Goal: Task Accomplishment & Management: Complete application form

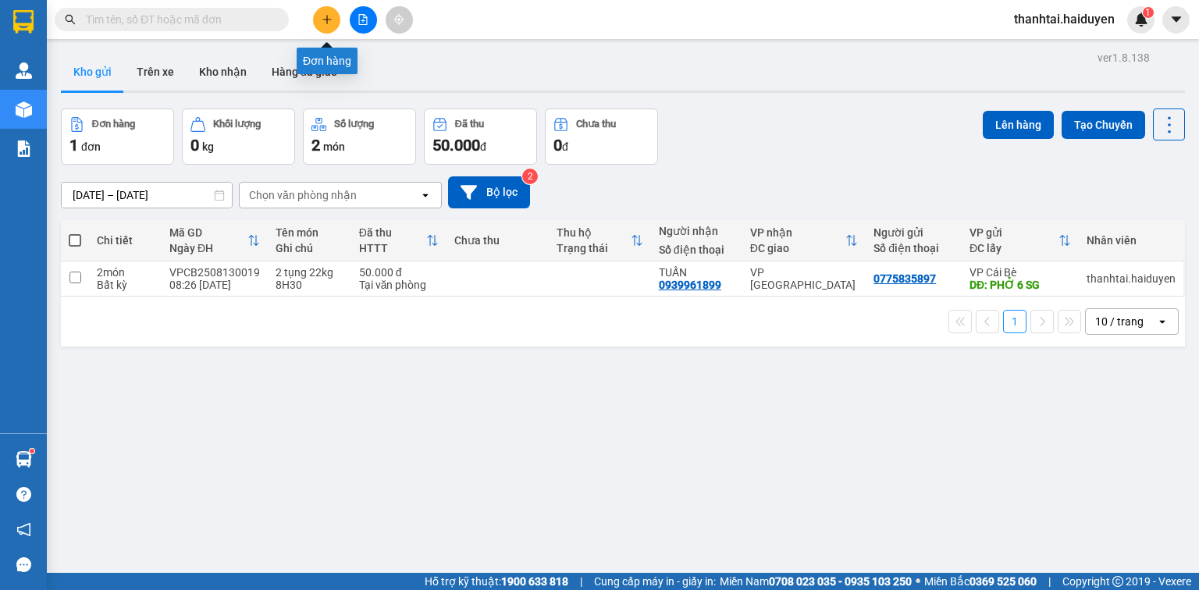
click at [322, 17] on icon "plus" at bounding box center [327, 19] width 11 height 11
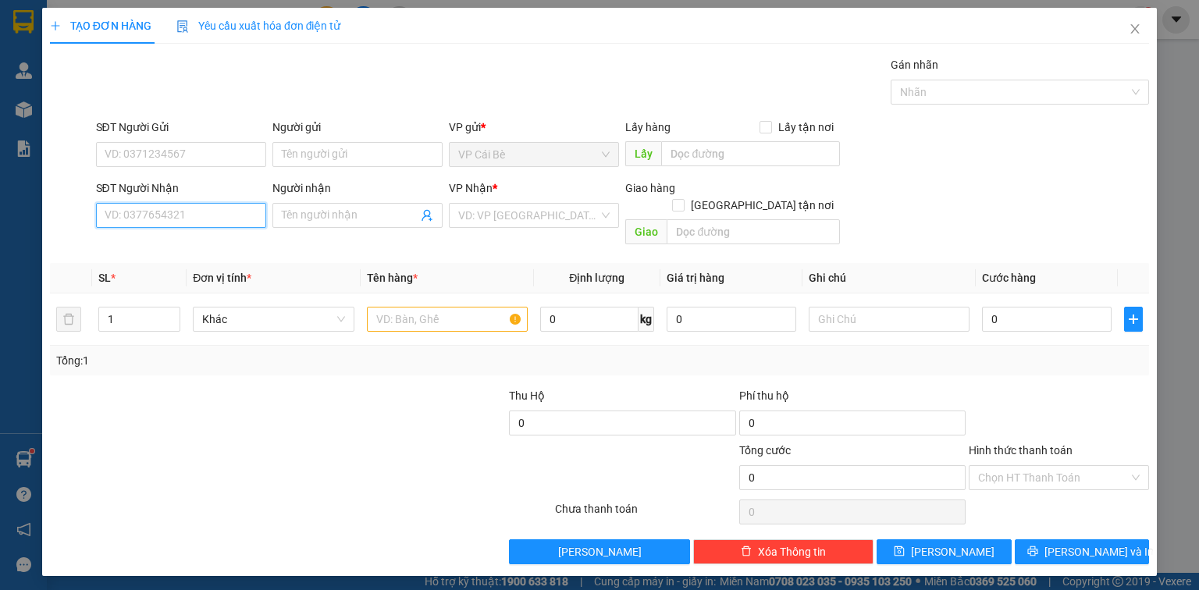
click at [180, 222] on input "SĐT Người Nhận" at bounding box center [181, 215] width 170 height 25
click at [191, 237] on div "0775636008 - VÂN" at bounding box center [180, 245] width 151 height 17
type input "0775636008"
type input "VÂN"
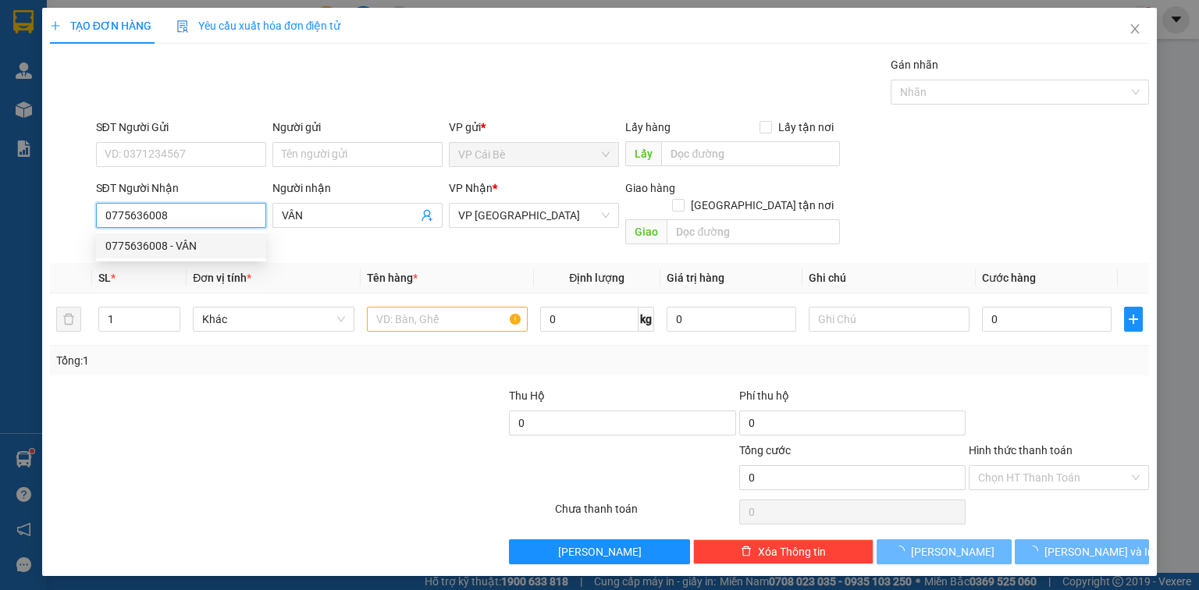
type input "40.000"
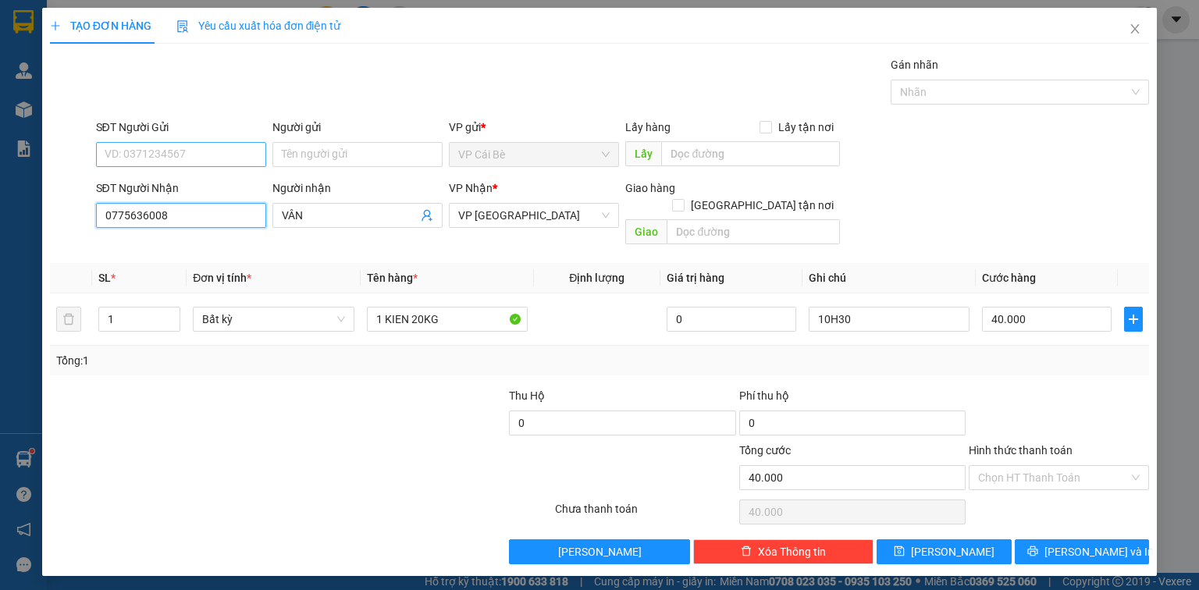
type input "0775636008"
click at [169, 146] on input "SĐT Người Gửi" at bounding box center [181, 154] width 170 height 25
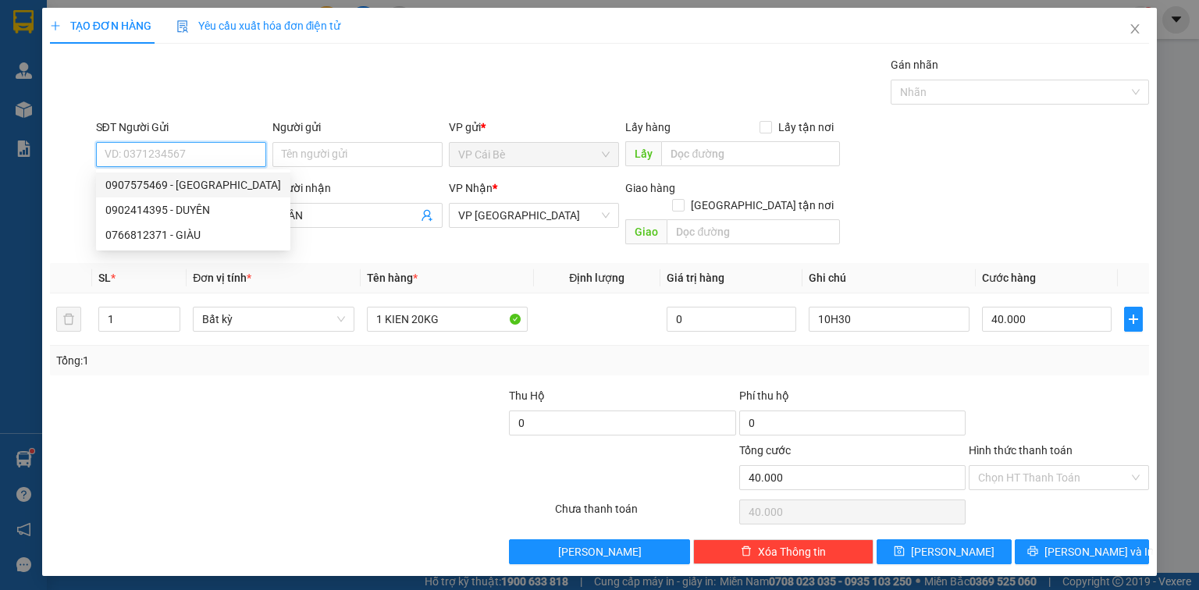
click at [191, 186] on div "0907575469 - [GEOGRAPHIC_DATA]" at bounding box center [193, 184] width 176 height 17
type input "0907575469"
type input "[PERSON_NAME]"
type input "CHƯA QUA CẦU BÀ TỒN"
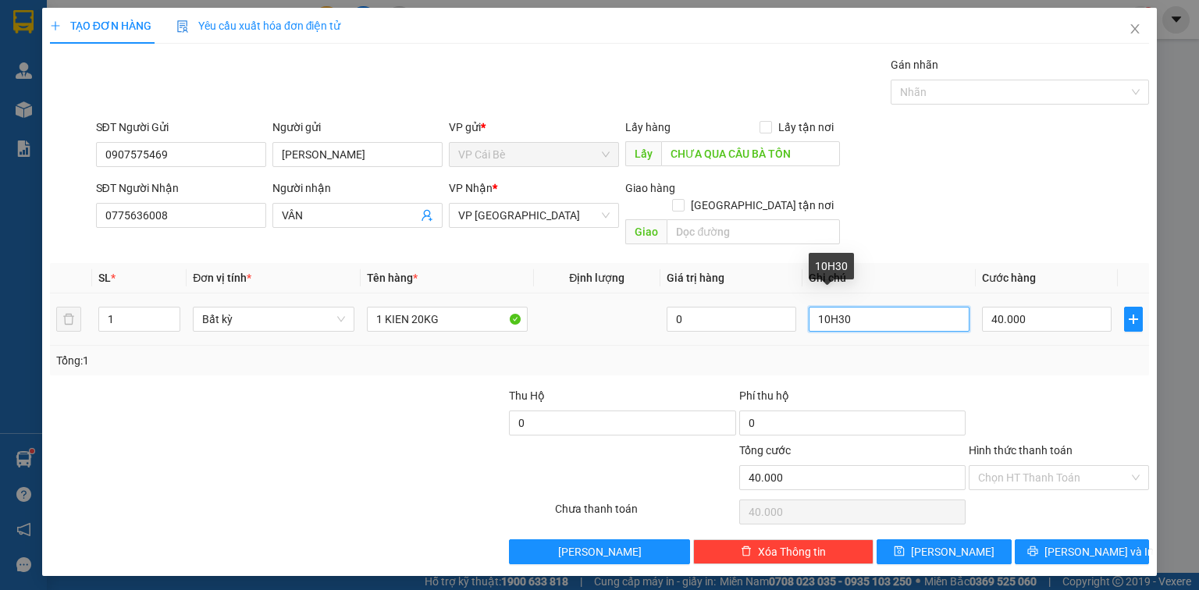
click at [829, 307] on input "10H30" at bounding box center [889, 319] width 161 height 25
type input "9H30"
click at [1065, 387] on div at bounding box center [1058, 414] width 183 height 55
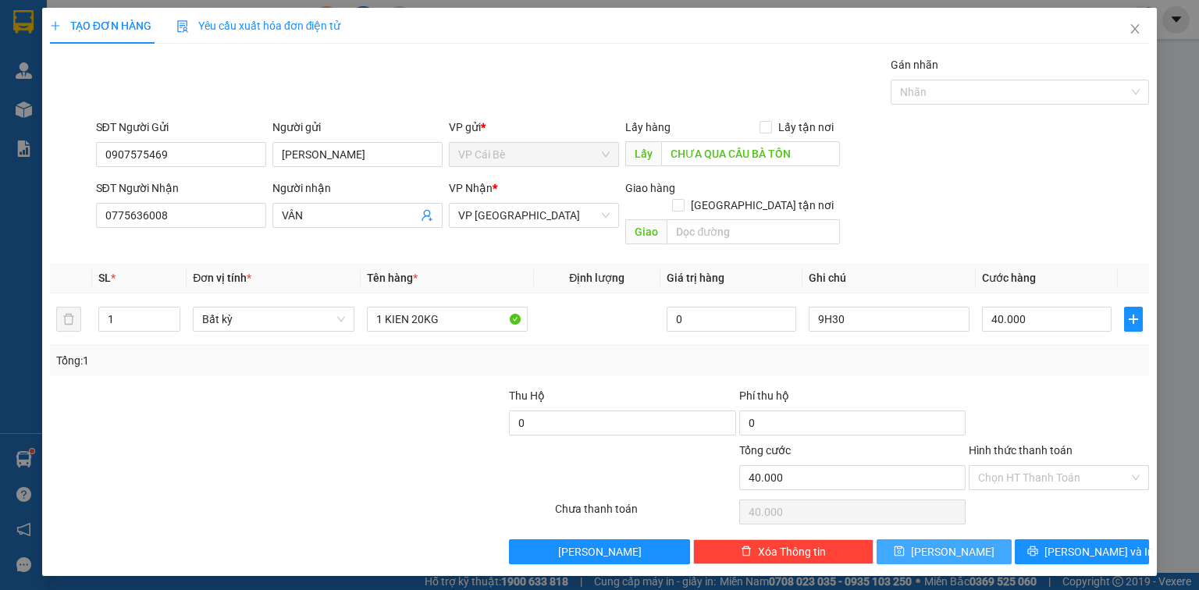
click at [987, 540] on button "[PERSON_NAME]" at bounding box center [944, 552] width 135 height 25
type input "0"
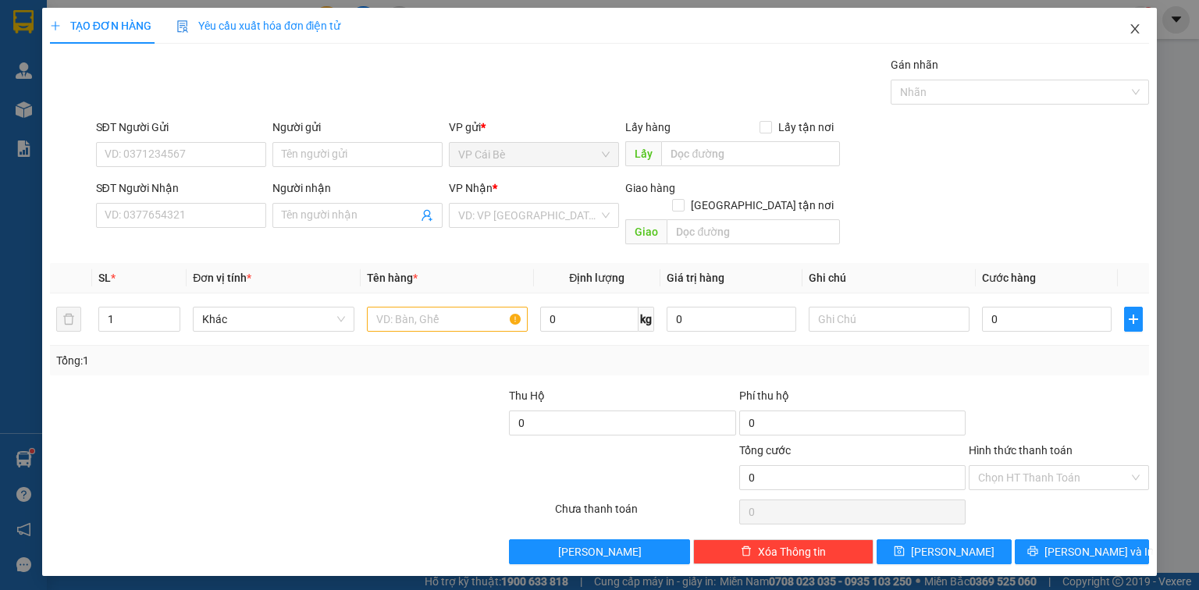
click at [1132, 25] on icon "close" at bounding box center [1135, 29] width 12 height 12
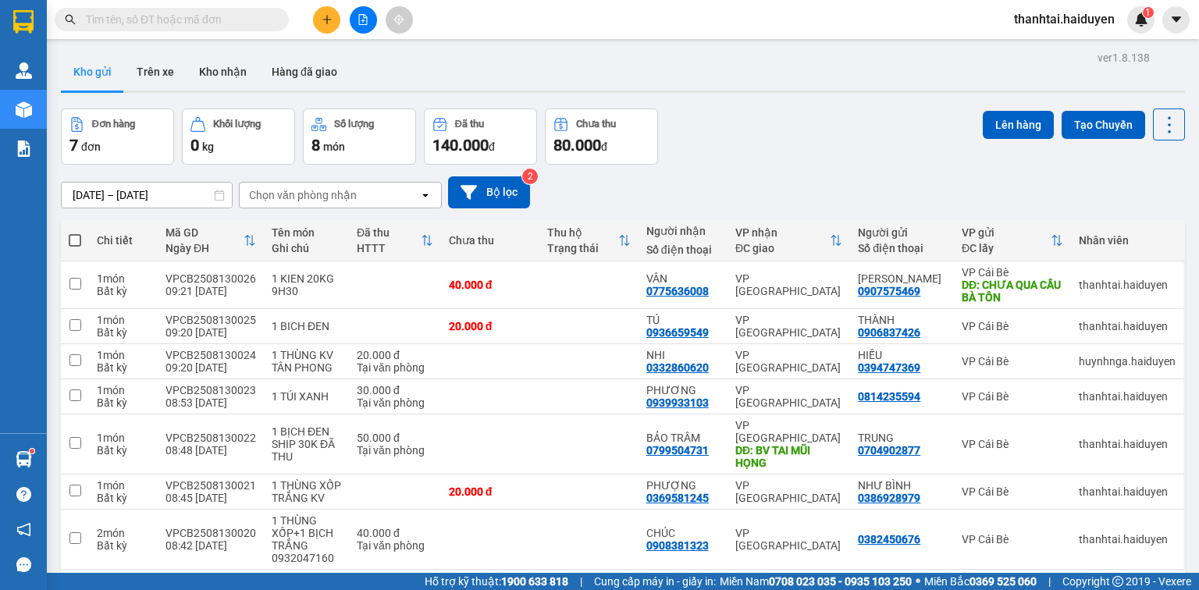
click at [725, 81] on div "Kho gửi Trên xe Kho nhận Hàng đã giao" at bounding box center [623, 73] width 1124 height 41
click at [333, 23] on button at bounding box center [326, 19] width 27 height 27
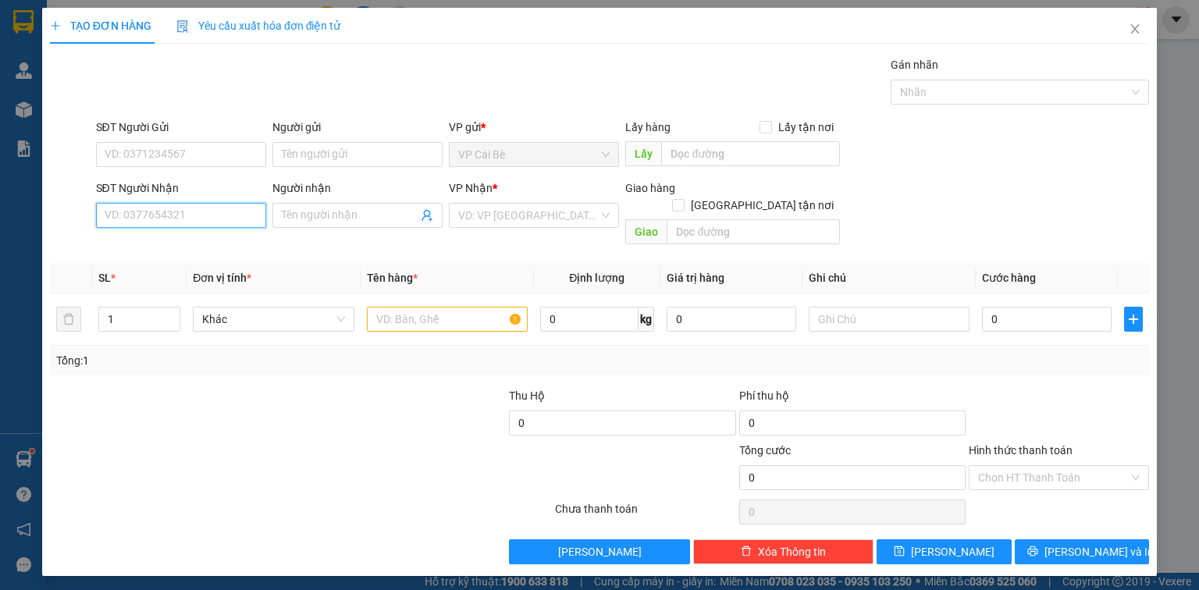
click at [197, 219] on input "SĐT Người Nhận" at bounding box center [181, 215] width 170 height 25
click at [219, 241] on div "0936955229 - VINH" at bounding box center [180, 245] width 151 height 17
type input "0936955229"
type input "VINH"
type input "40.000"
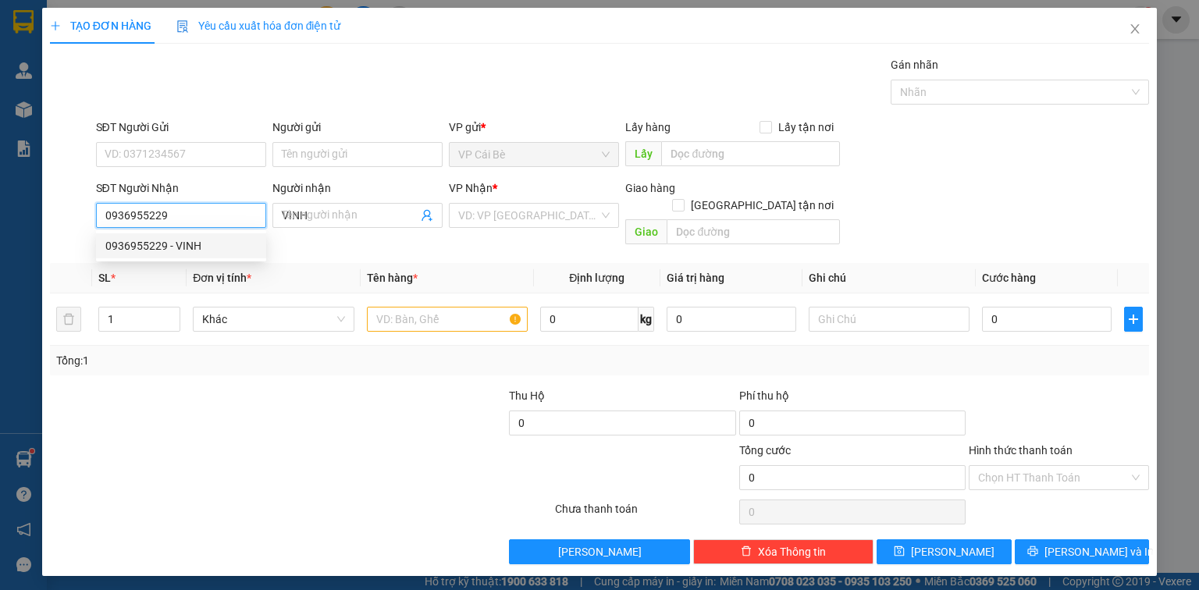
type input "40.000"
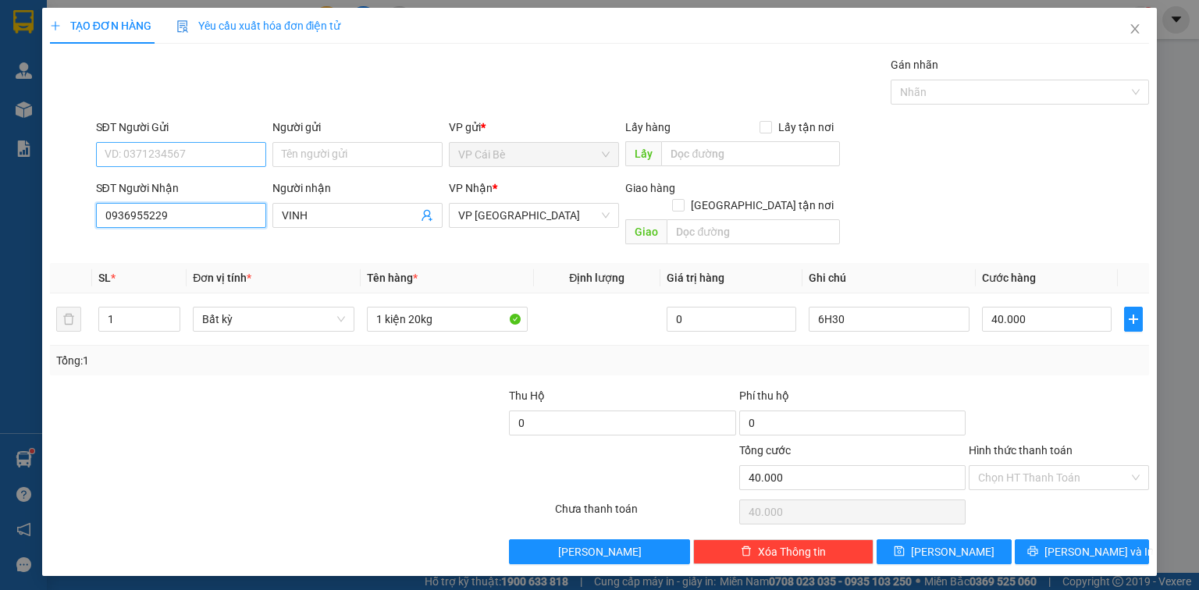
type input "0936955229"
click at [207, 153] on input "SĐT Người Gửi" at bounding box center [181, 154] width 170 height 25
click at [209, 187] on div "0907467024 - 6 DIỆU" at bounding box center [180, 184] width 151 height 17
type input "0907467024"
type input "6 DIỆU"
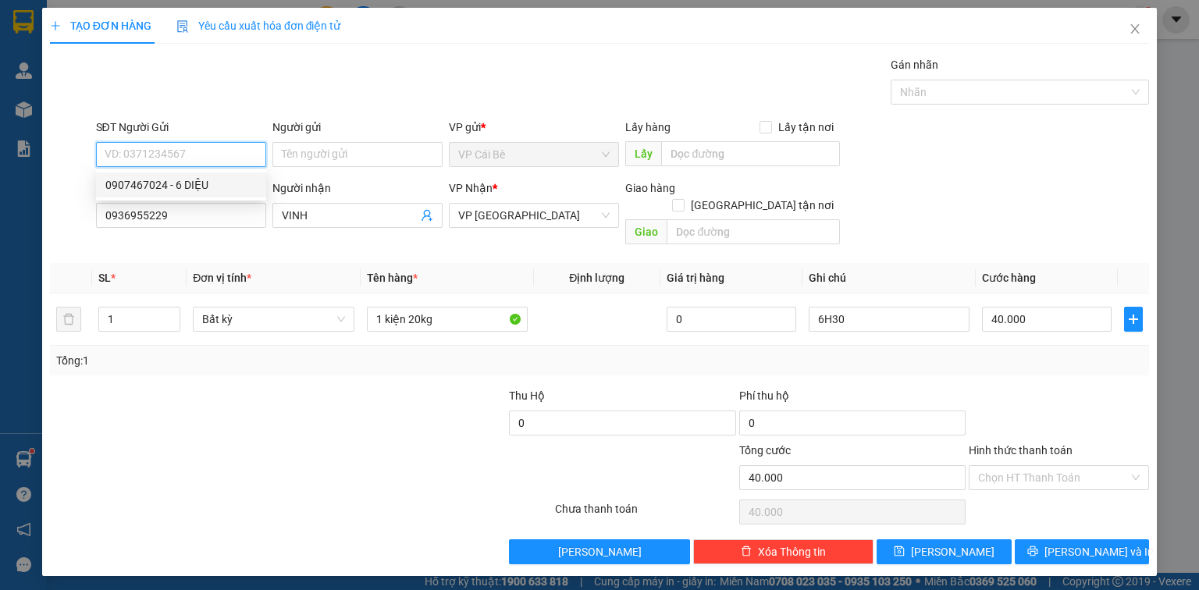
type input "LX 6 DIỆU"
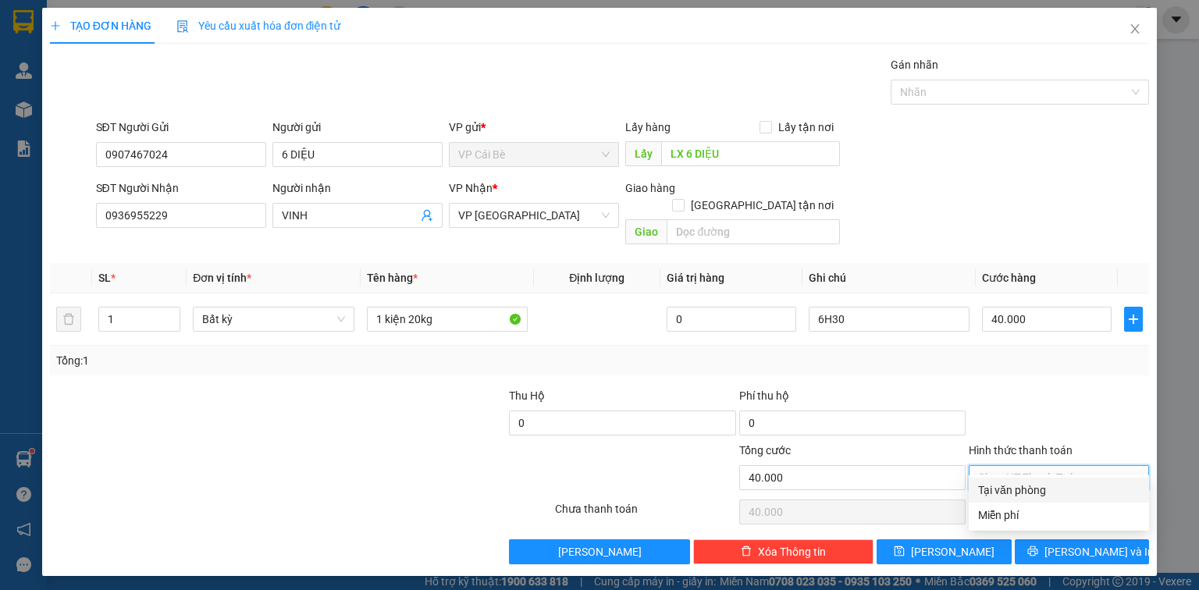
click at [1018, 466] on input "Hình thức thanh toán" at bounding box center [1053, 477] width 151 height 23
click at [1013, 486] on div "Tại văn phòng" at bounding box center [1059, 490] width 162 height 17
type input "0"
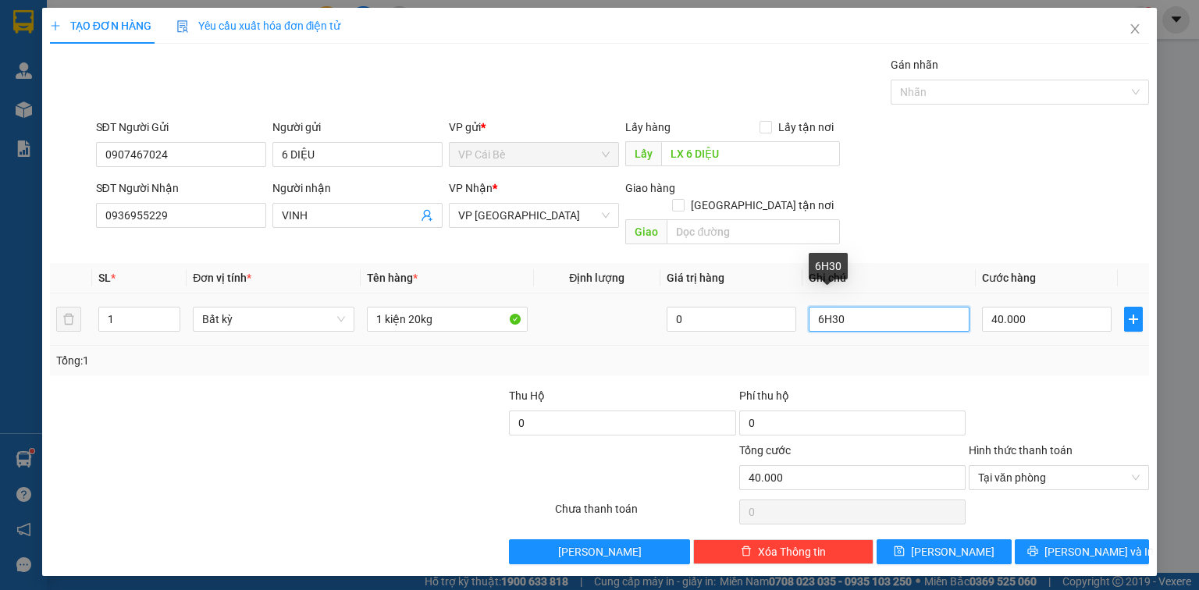
drag, startPoint x: 866, startPoint y: 297, endPoint x: 828, endPoint y: 298, distance: 38.3
click at [828, 307] on input "6H30" at bounding box center [889, 319] width 161 height 25
drag, startPoint x: 871, startPoint y: 303, endPoint x: 812, endPoint y: 307, distance: 59.5
click at [812, 307] on input "H306" at bounding box center [889, 319] width 161 height 25
type input "10H30"
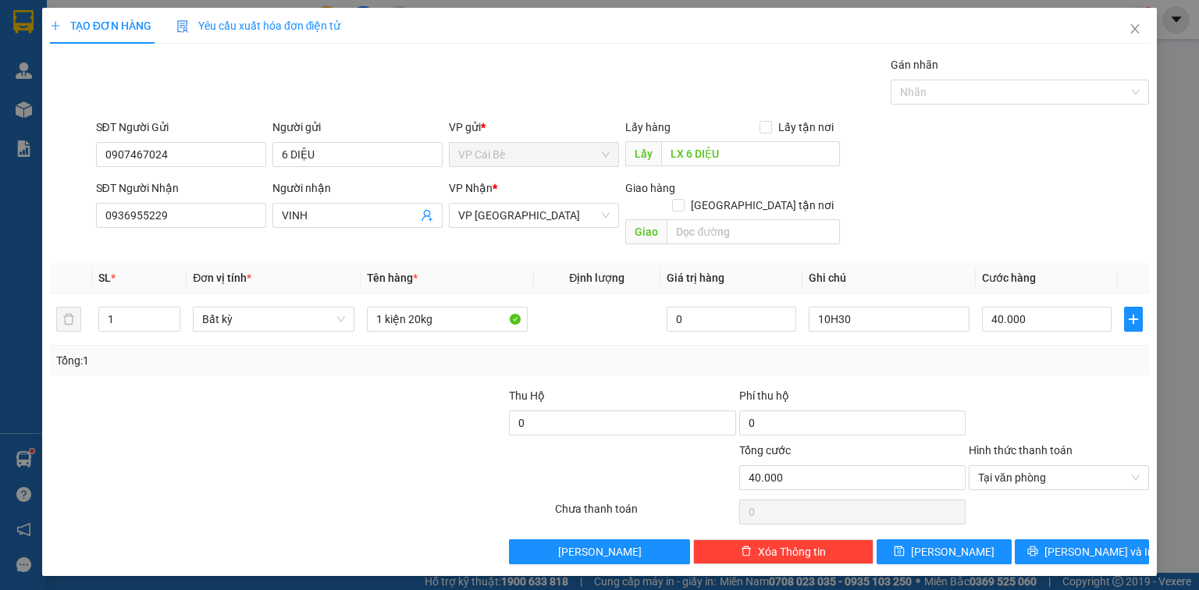
click at [305, 398] on div at bounding box center [393, 414] width 230 height 55
click at [921, 540] on button "[PERSON_NAME]" at bounding box center [944, 552] width 135 height 25
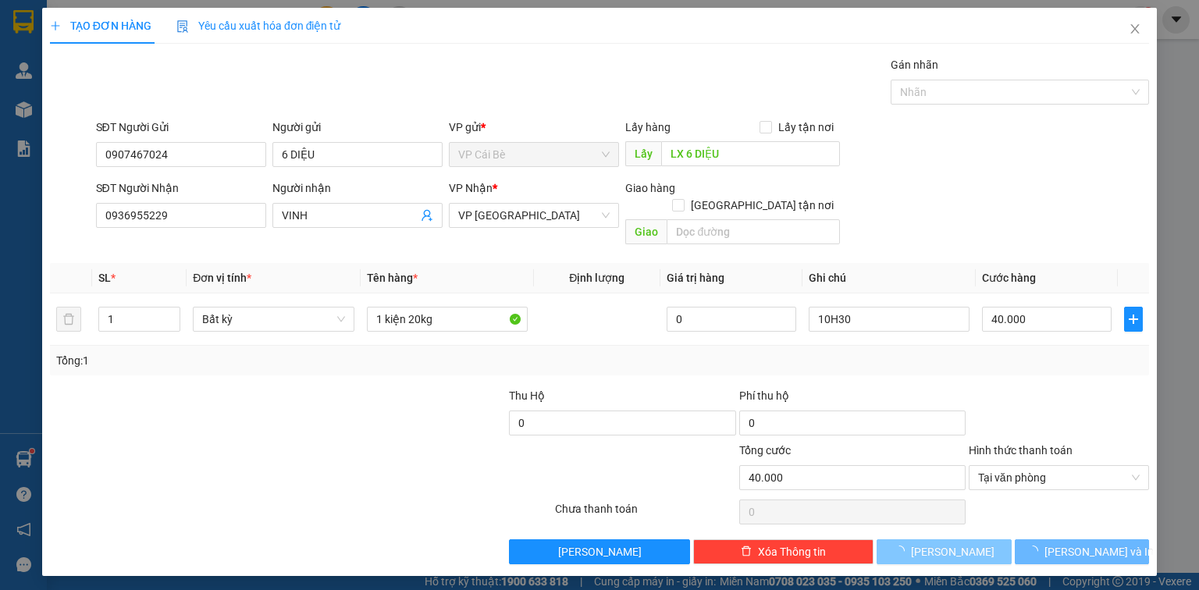
type input "0"
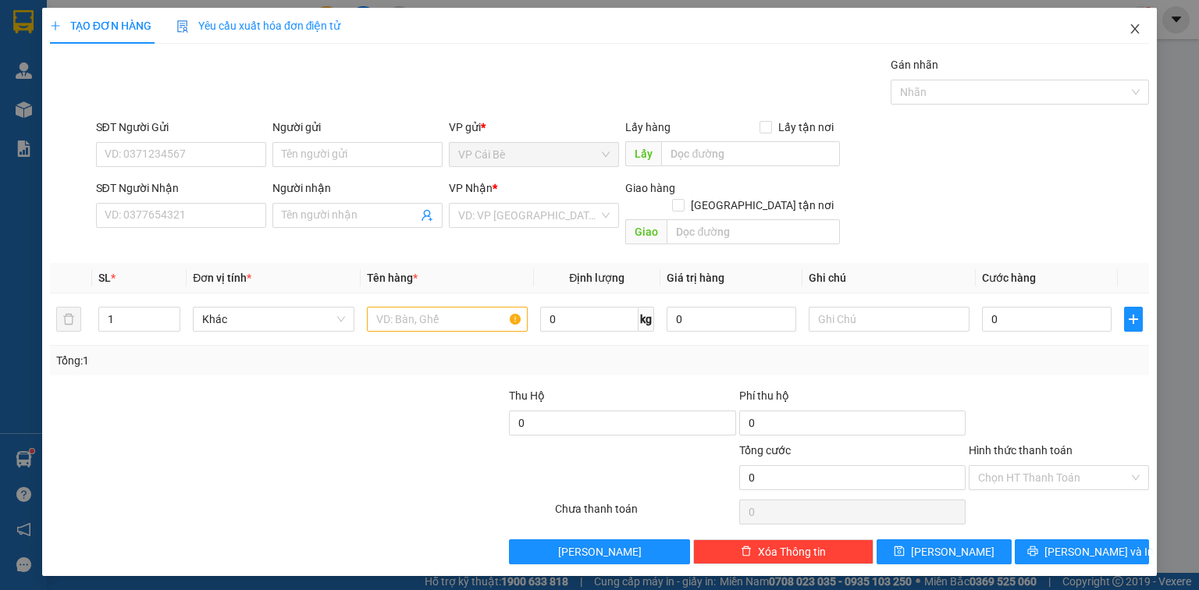
click at [1135, 28] on icon "close" at bounding box center [1135, 28] width 9 height 9
